Goal: Task Accomplishment & Management: Manage account settings

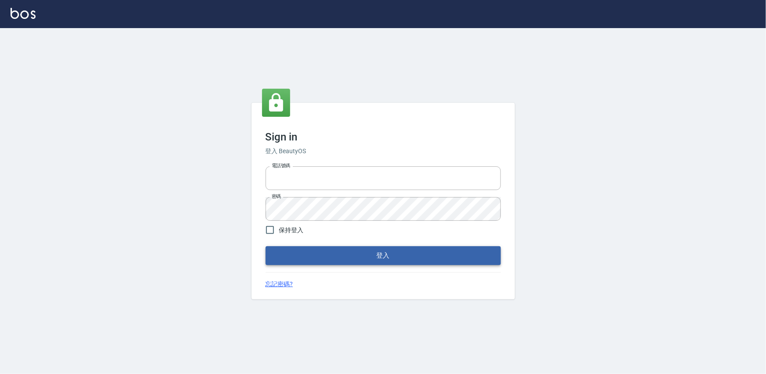
type input "0975575780"
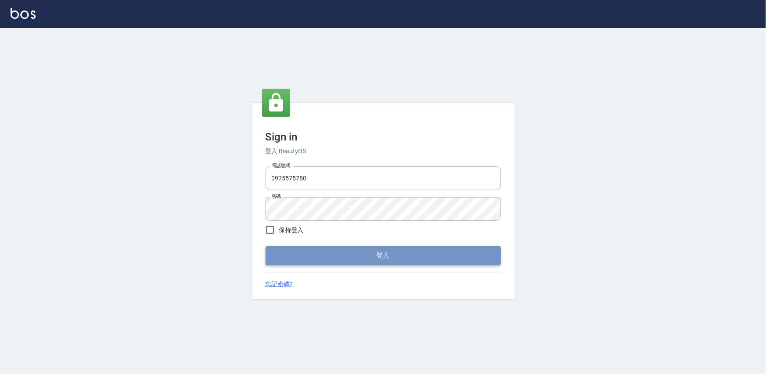
click at [321, 254] on button "登入" at bounding box center [383, 255] width 235 height 18
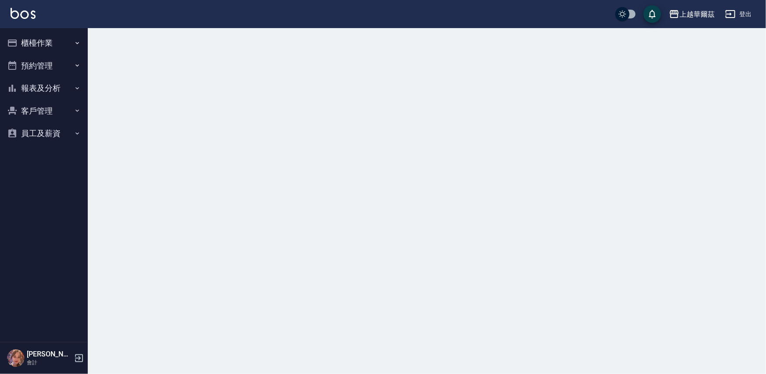
click at [38, 41] on button "櫃檯作業" at bounding box center [44, 43] width 81 height 23
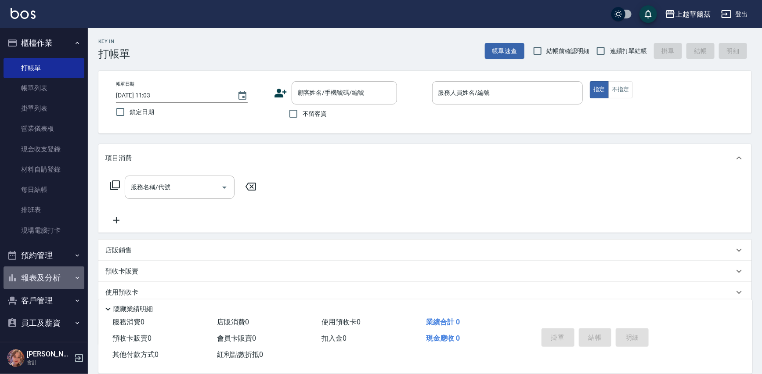
click at [61, 279] on button "報表及分析" at bounding box center [44, 278] width 81 height 23
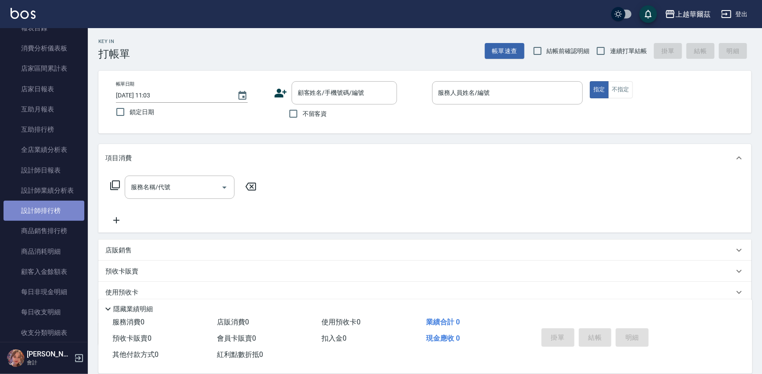
click at [67, 209] on link "設計師排行榜" at bounding box center [44, 211] width 81 height 20
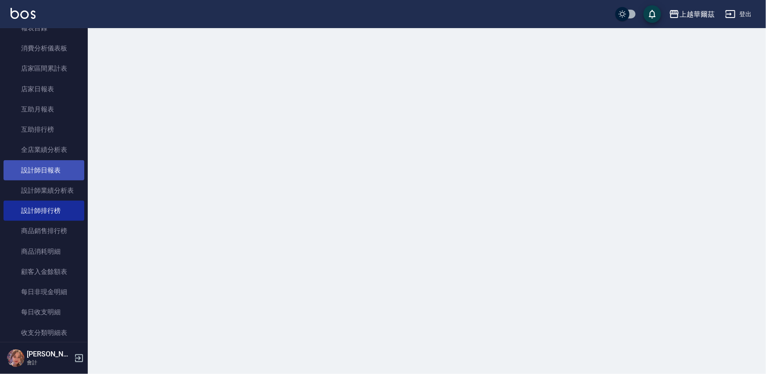
click at [42, 160] on link "設計師日報表" at bounding box center [44, 170] width 81 height 20
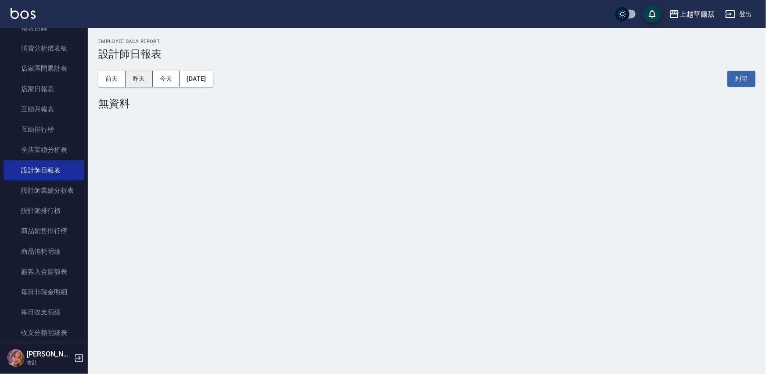
click at [132, 78] on button "昨天" at bounding box center [139, 79] width 27 height 16
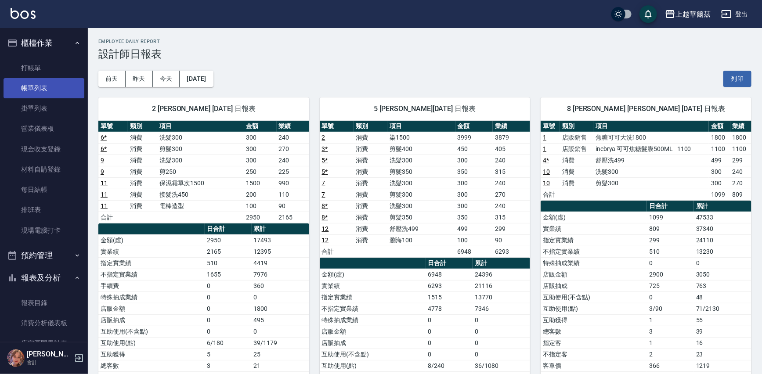
click at [32, 85] on link "帳單列表" at bounding box center [44, 88] width 81 height 20
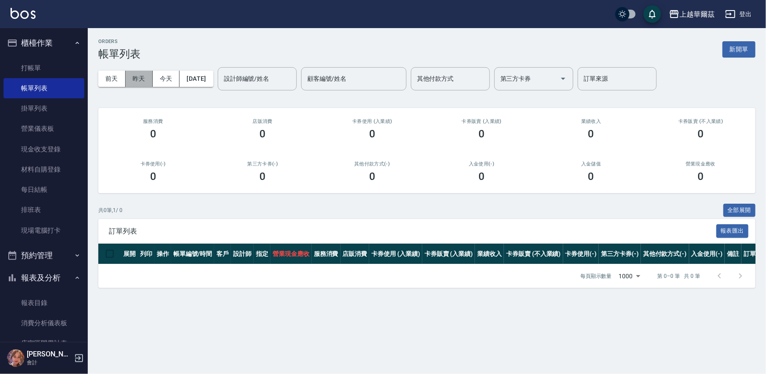
click at [135, 81] on button "昨天" at bounding box center [139, 79] width 27 height 16
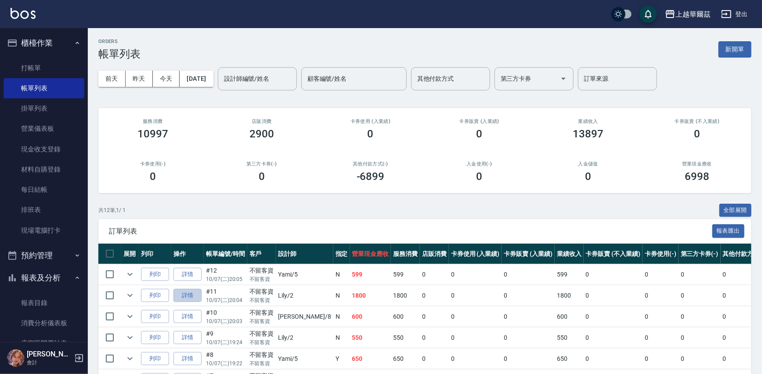
click at [193, 292] on link "詳情" at bounding box center [187, 296] width 28 height 14
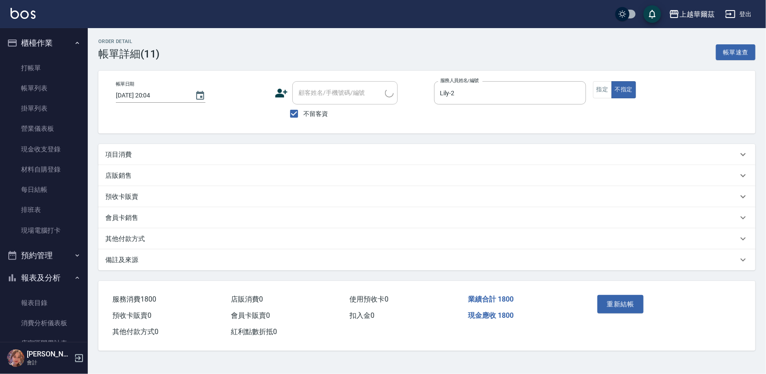
type input "[DATE] 20:04"
checkbox input "true"
type input "Lily-2"
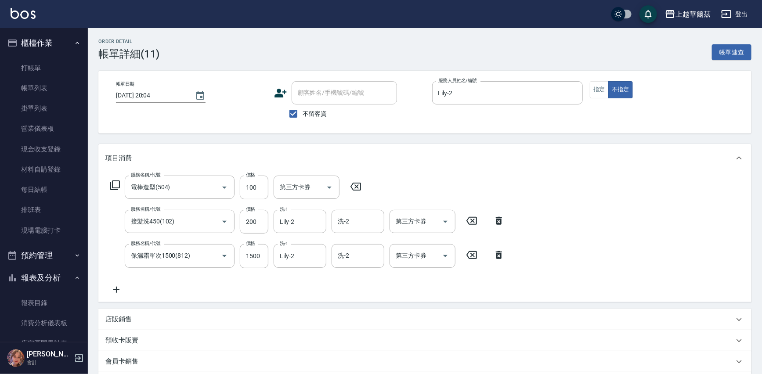
type input "電棒造型(504)"
type input "接髮洗450(102)"
type input "保濕霜單次1500(812)"
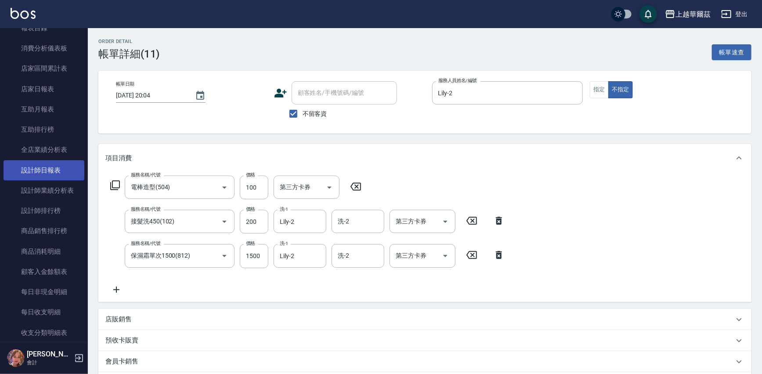
click at [58, 174] on link "設計師日報表" at bounding box center [44, 170] width 81 height 20
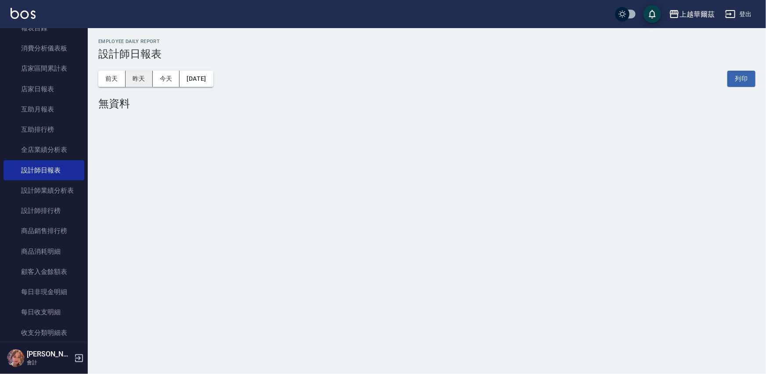
click at [135, 74] on button "昨天" at bounding box center [139, 79] width 27 height 16
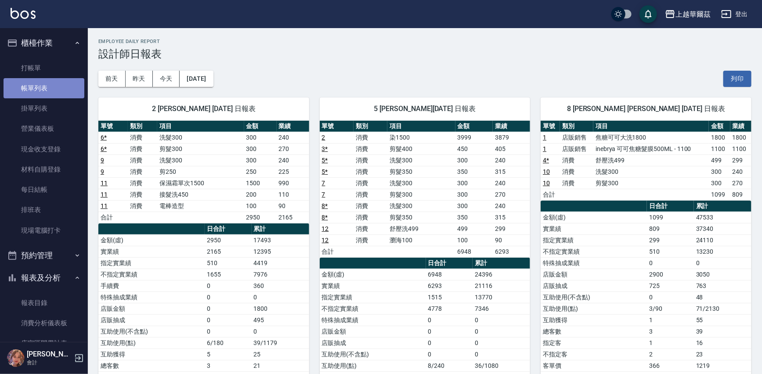
click at [48, 85] on link "帳單列表" at bounding box center [44, 88] width 81 height 20
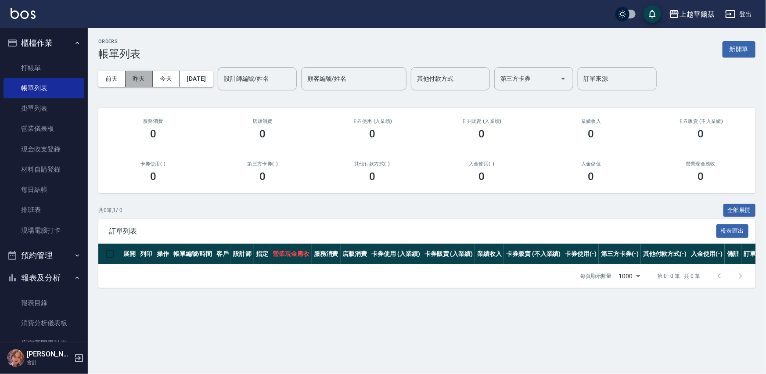
click at [149, 78] on button "昨天" at bounding box center [139, 79] width 27 height 16
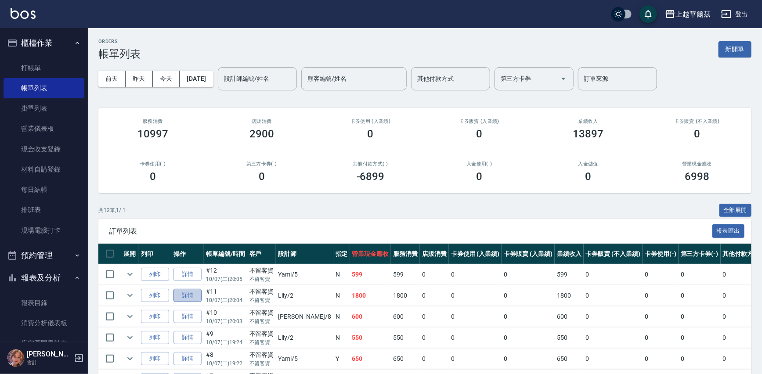
click at [196, 289] on link "詳情" at bounding box center [187, 296] width 28 height 14
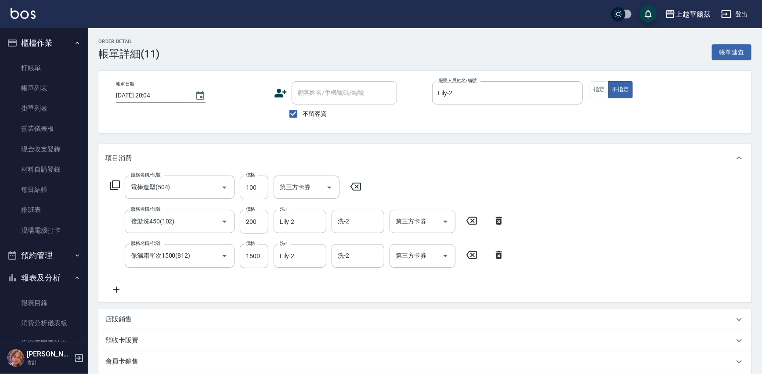
click at [500, 220] on icon at bounding box center [499, 221] width 6 height 8
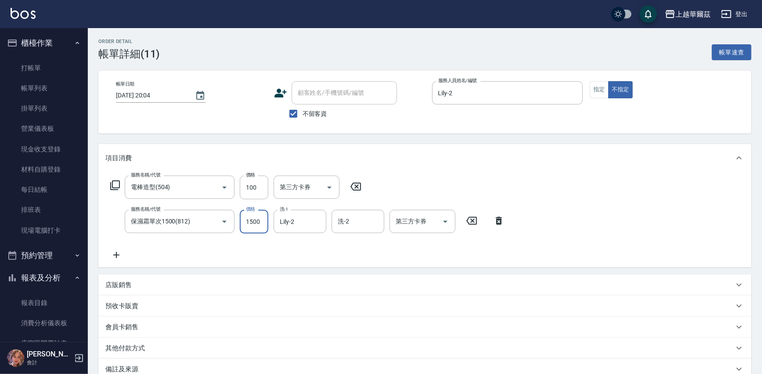
click at [252, 222] on input "1500" at bounding box center [254, 222] width 29 height 24
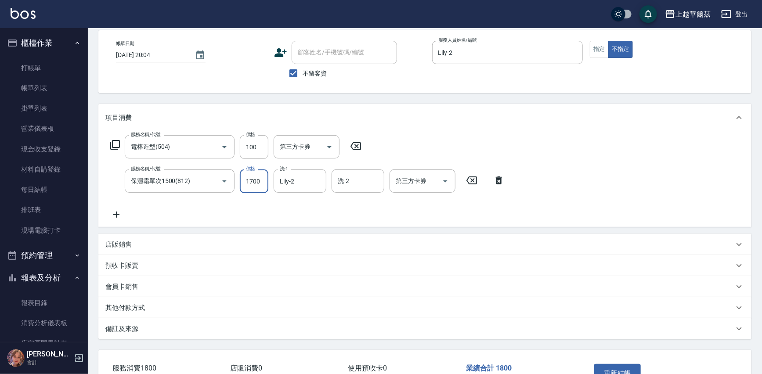
scroll to position [62, 0]
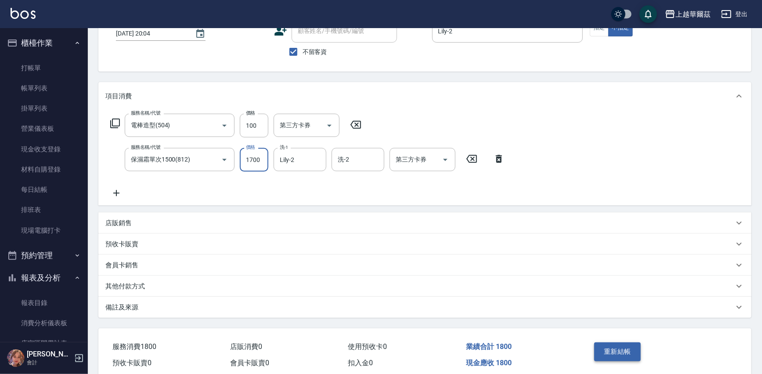
type input "1700"
click at [625, 351] on button "重新結帳" at bounding box center [617, 352] width 47 height 18
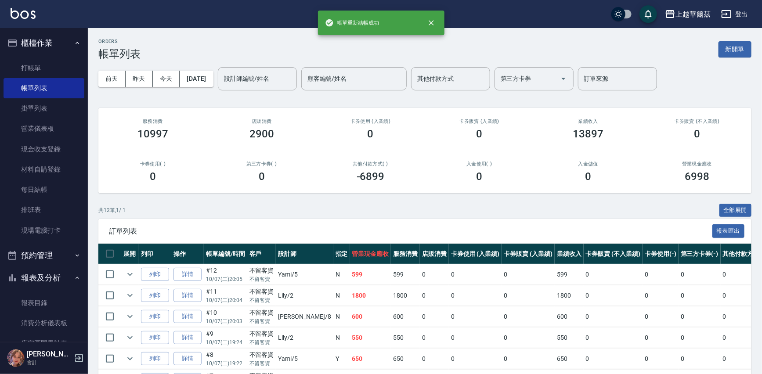
scroll to position [275, 0]
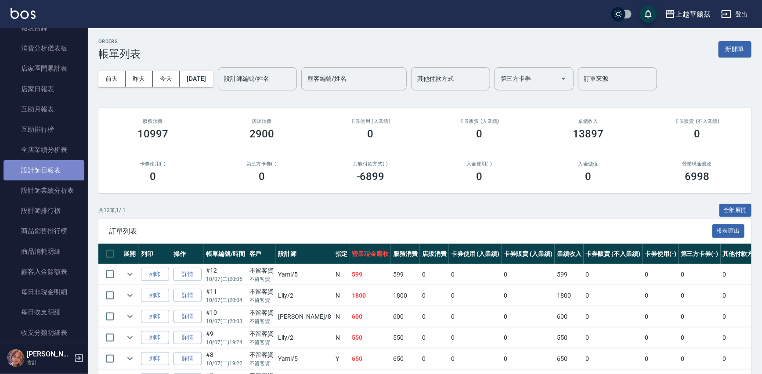
click at [46, 175] on link "設計師日報表" at bounding box center [44, 170] width 81 height 20
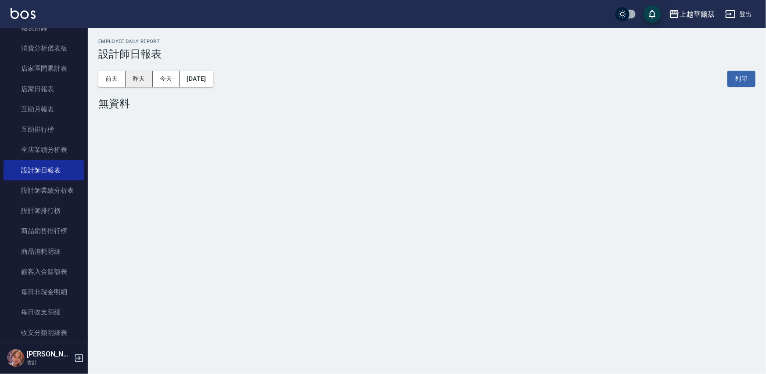
click at [138, 80] on button "昨天" at bounding box center [139, 79] width 27 height 16
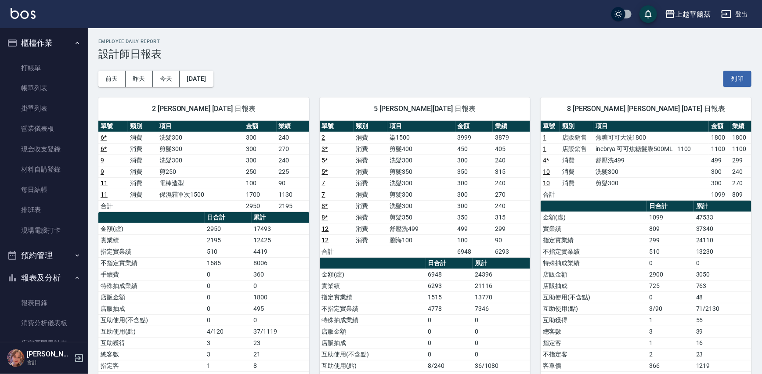
click at [48, 272] on button "報表及分析" at bounding box center [44, 278] width 81 height 23
click at [44, 209] on link "排班表" at bounding box center [44, 210] width 81 height 20
